Goal: Task Accomplishment & Management: Use online tool/utility

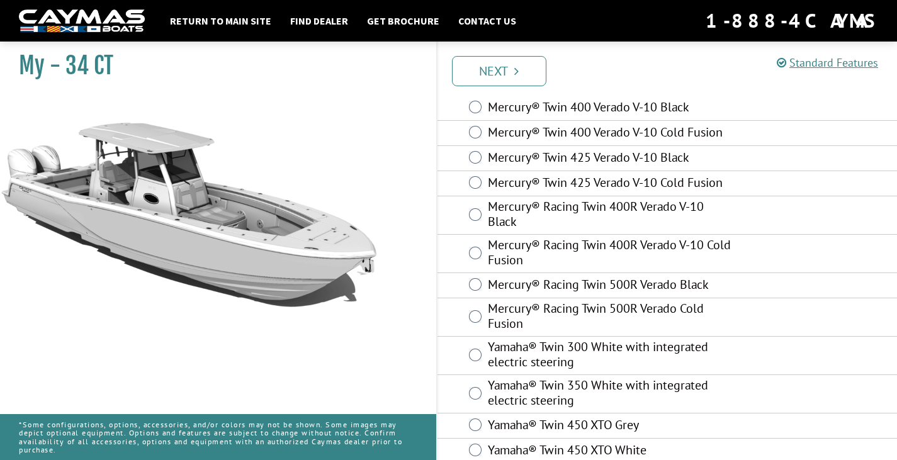
scroll to position [171, 0]
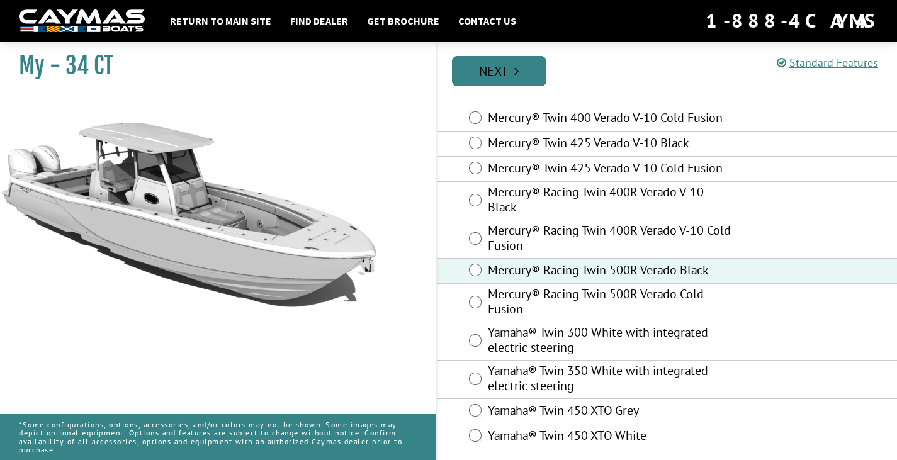
click at [498, 73] on link "Next" at bounding box center [499, 71] width 94 height 30
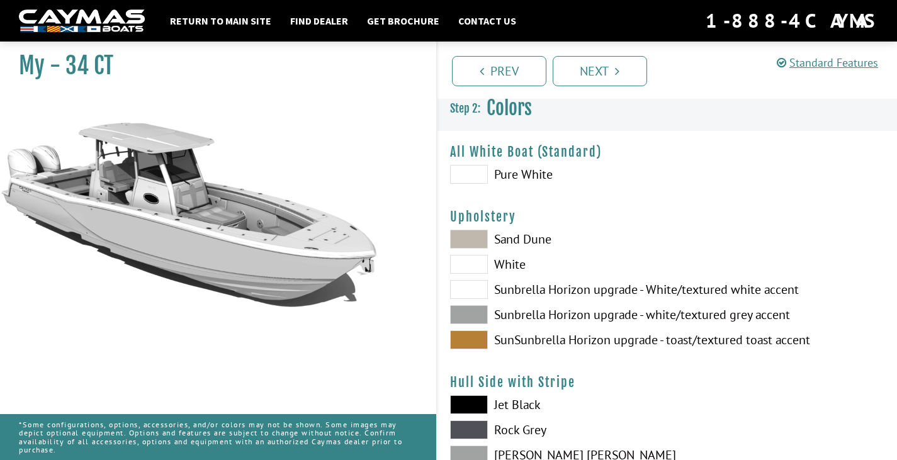
scroll to position [0, 0]
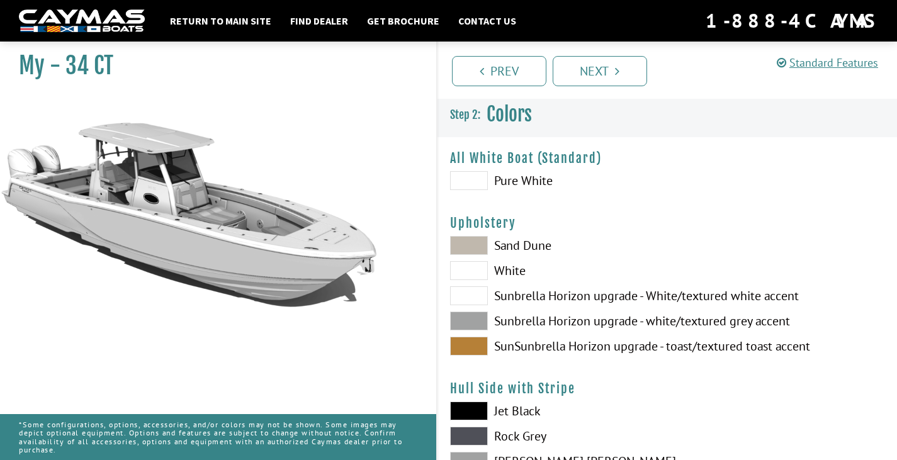
click at [477, 318] on span at bounding box center [469, 321] width 38 height 19
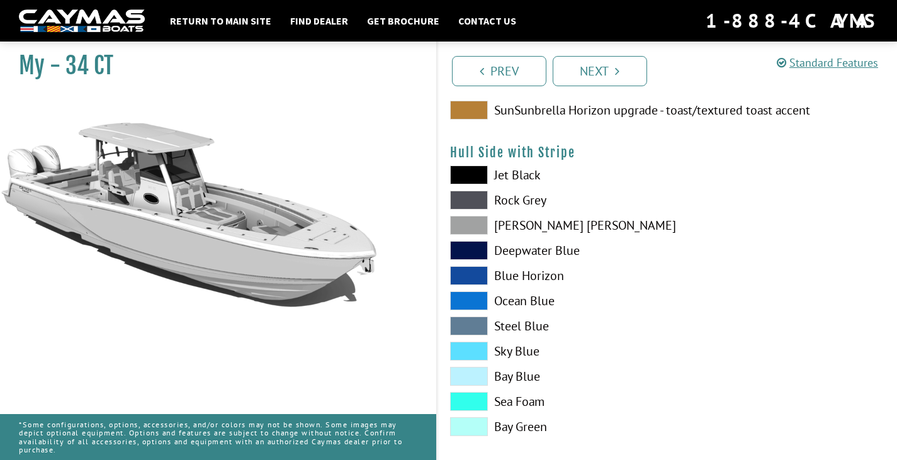
scroll to position [252, 0]
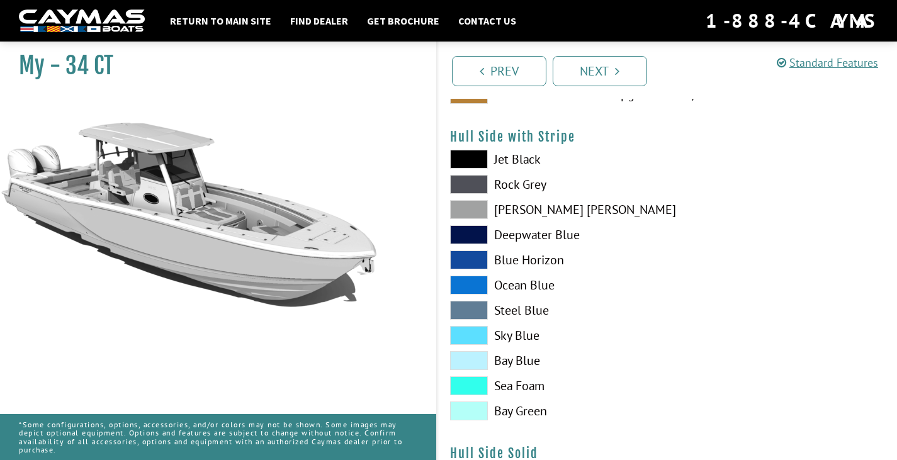
click at [466, 208] on span at bounding box center [469, 209] width 38 height 19
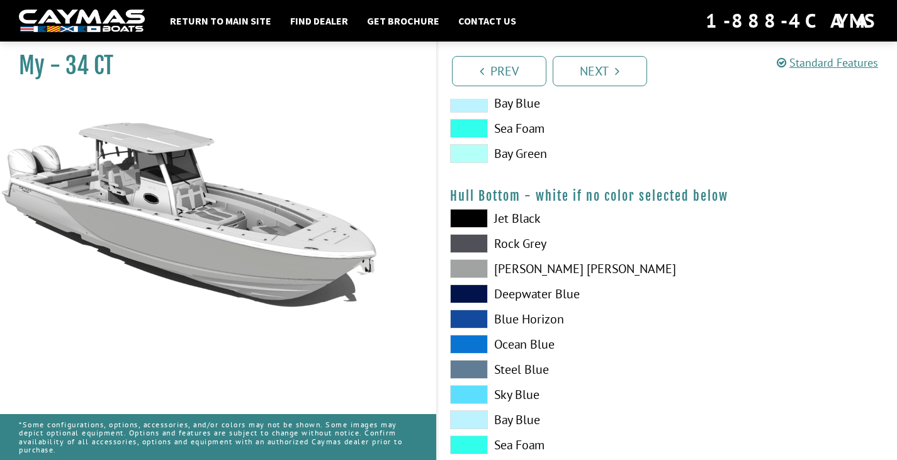
scroll to position [882, 0]
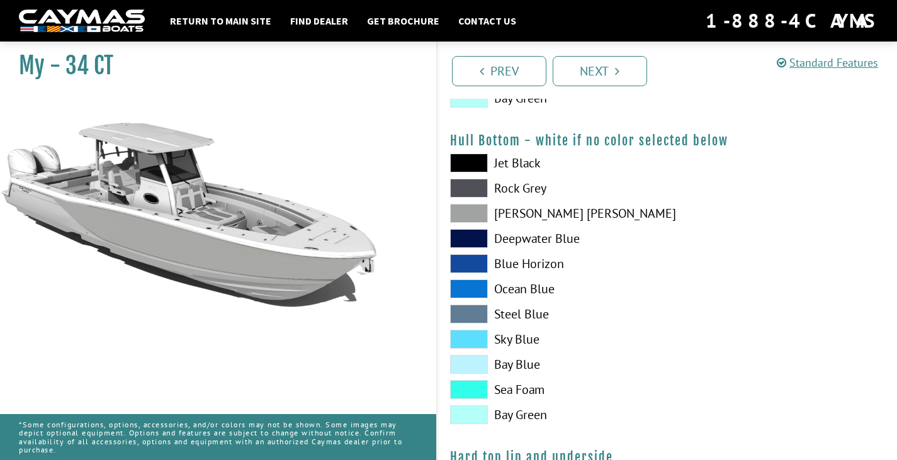
click at [473, 191] on span at bounding box center [469, 188] width 38 height 19
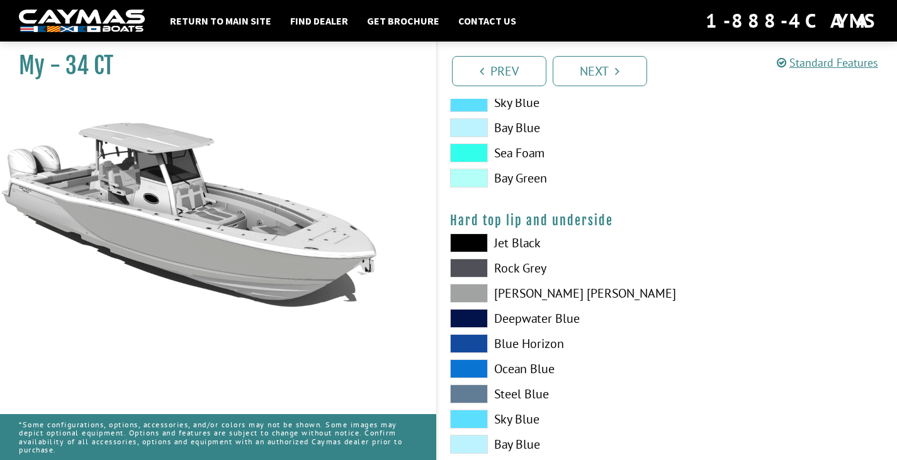
scroll to position [1134, 0]
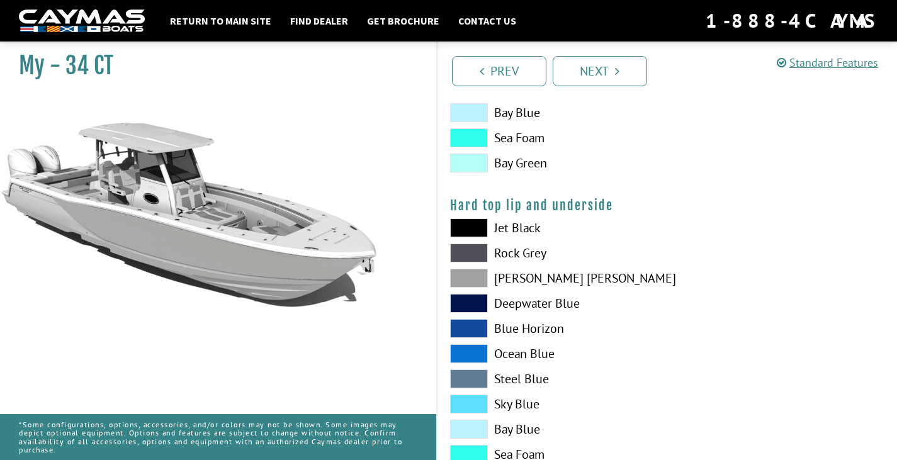
click at [474, 285] on span at bounding box center [469, 278] width 38 height 19
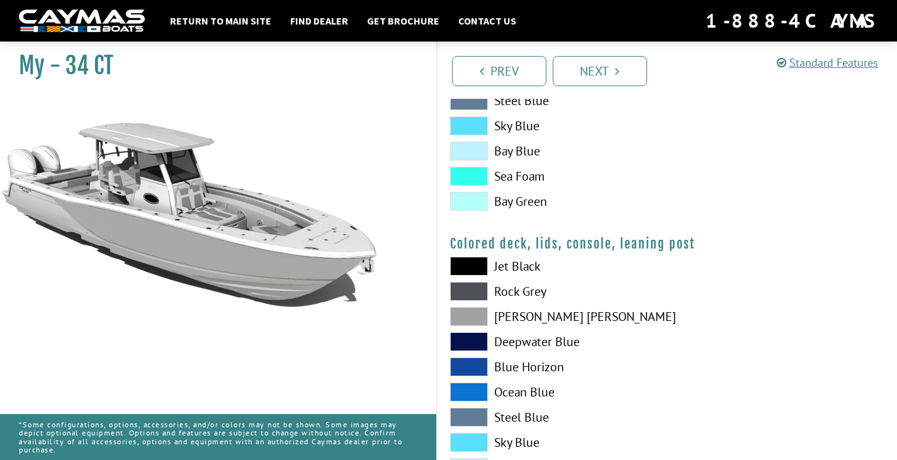
scroll to position [1448, 0]
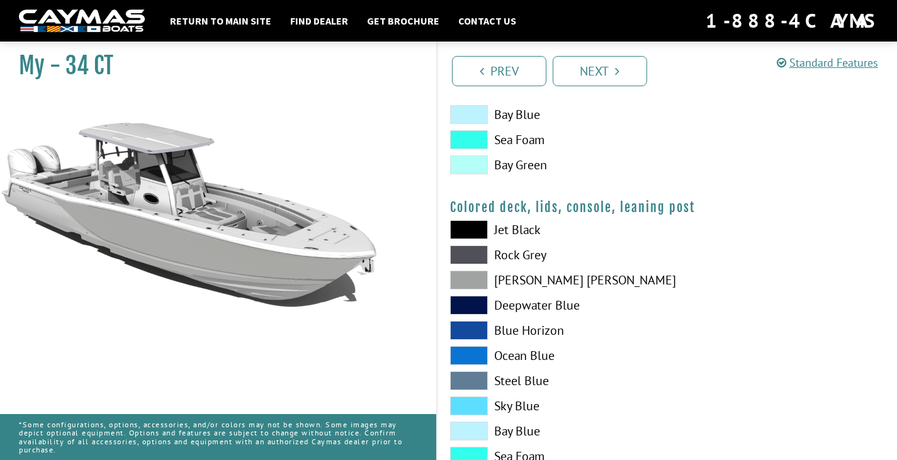
click at [474, 263] on span at bounding box center [469, 255] width 38 height 19
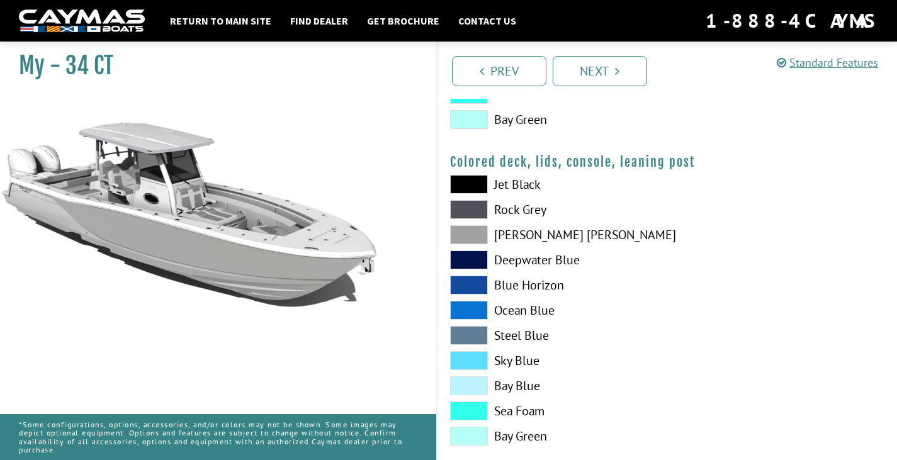
scroll to position [1516, 0]
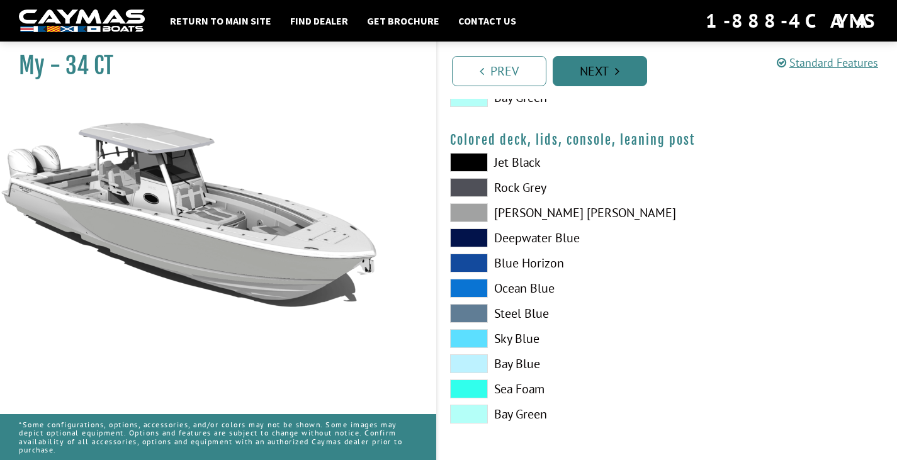
click at [602, 80] on link "Next" at bounding box center [600, 71] width 94 height 30
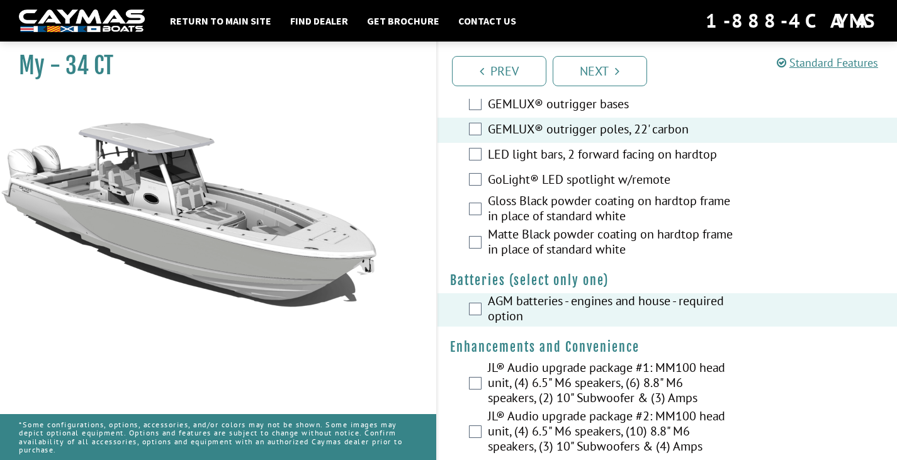
scroll to position [378, 0]
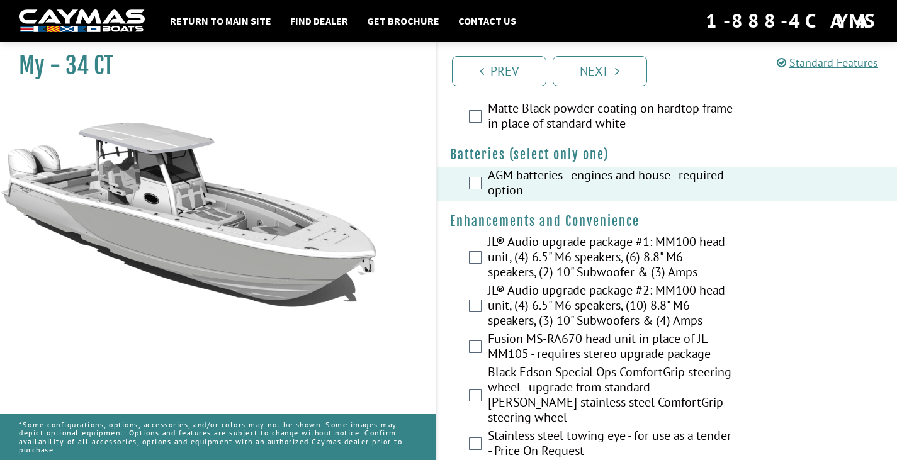
click at [482, 305] on div "JL® Audio upgrade package #2: MM100 head unit, (4) 6.5" M6 speakers, (10) 8.8" …" at bounding box center [668, 307] width 460 height 48
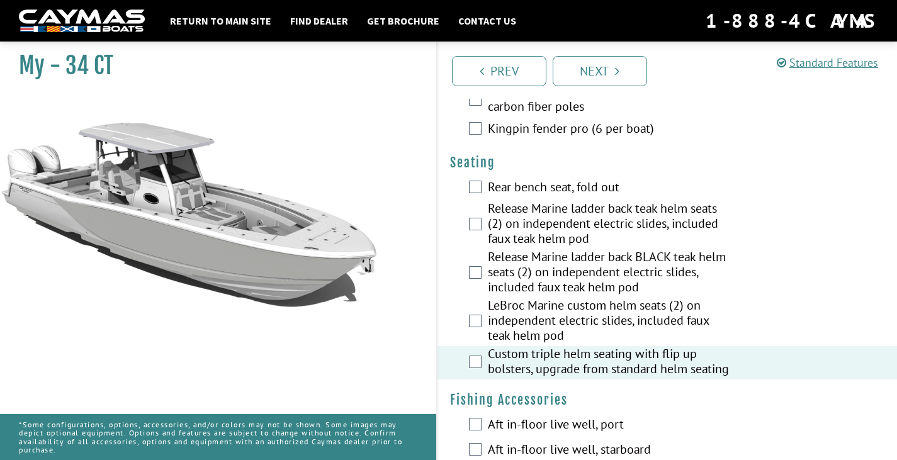
scroll to position [1134, 0]
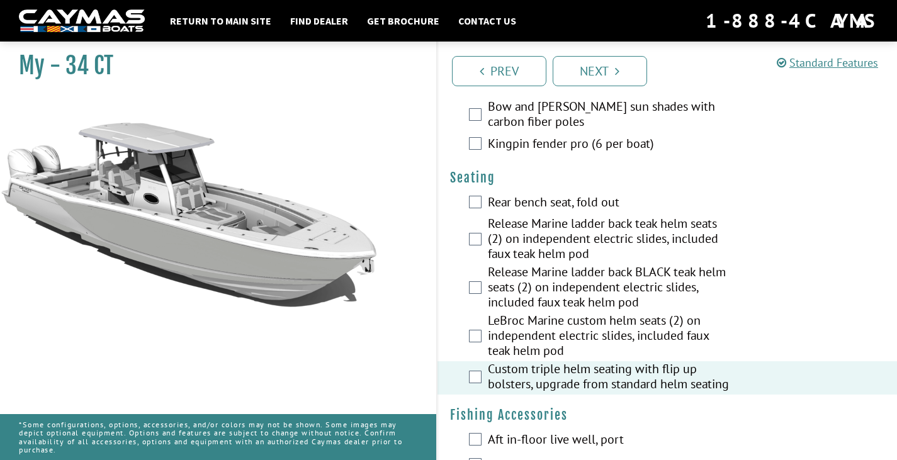
click at [487, 205] on div "Rear bench seat, fold out" at bounding box center [668, 203] width 460 height 25
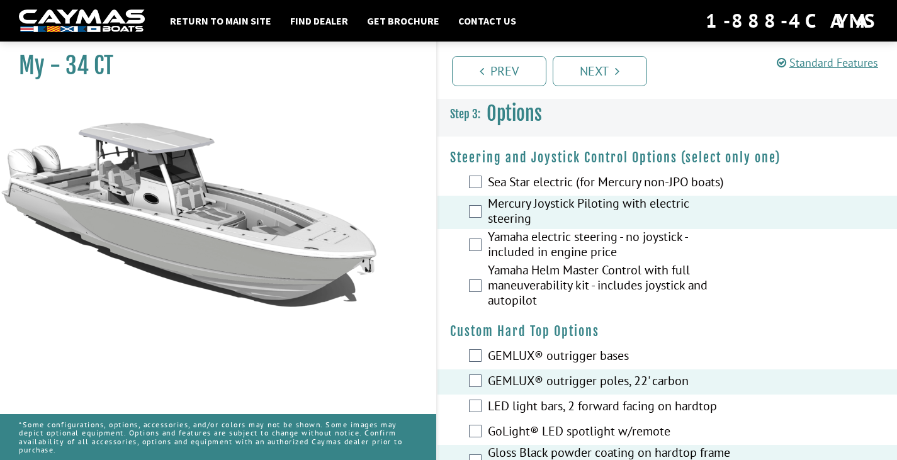
scroll to position [0, 0]
click at [828, 60] on link "Standard Features" at bounding box center [827, 62] width 101 height 14
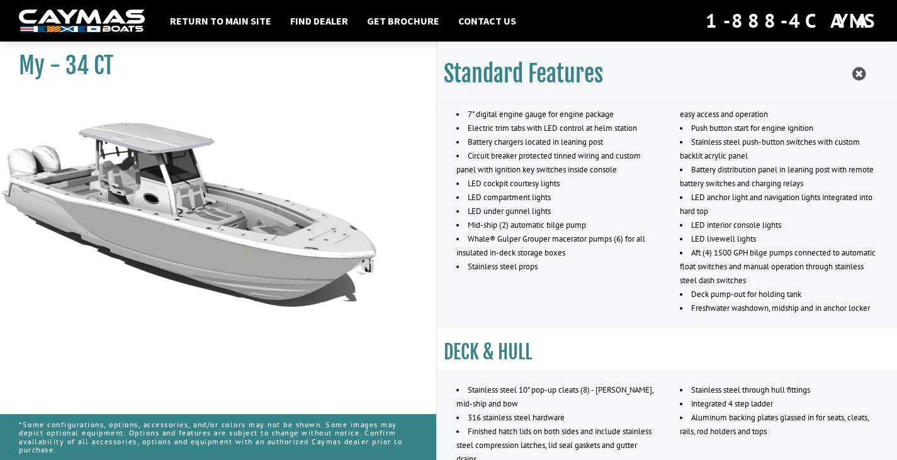
scroll to position [115, 0]
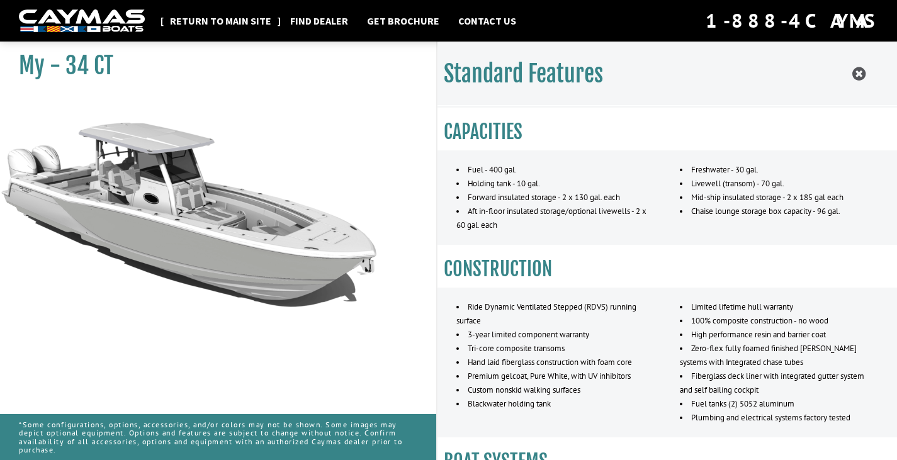
click at [241, 23] on link "Return to main site" at bounding box center [221, 21] width 114 height 16
